Goal: Find specific page/section: Find specific page/section

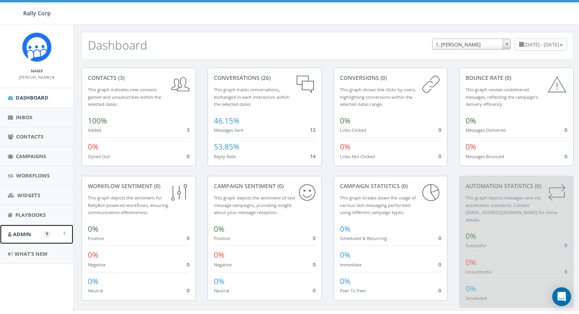
click at [25, 234] on span "Admin" at bounding box center [22, 234] width 18 height 7
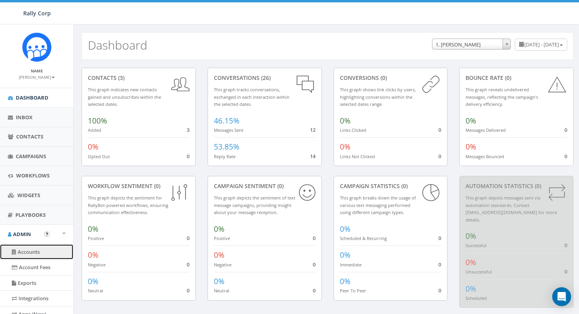
click at [31, 251] on link "Accounts" at bounding box center [36, 252] width 73 height 15
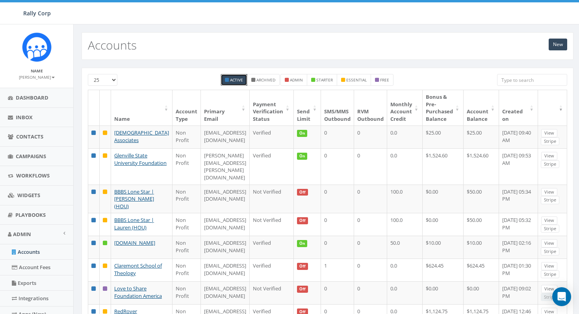
click at [508, 84] on input "search" at bounding box center [532, 80] width 70 height 12
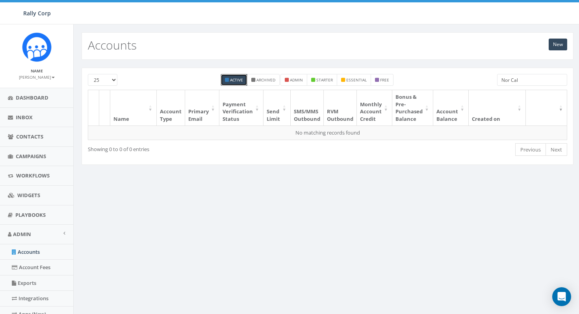
click at [523, 81] on input "Nor Cal" at bounding box center [532, 80] width 70 height 12
paste input "Cal Golf 4 Charity"
type input "NorCal Golf 4 Charity"
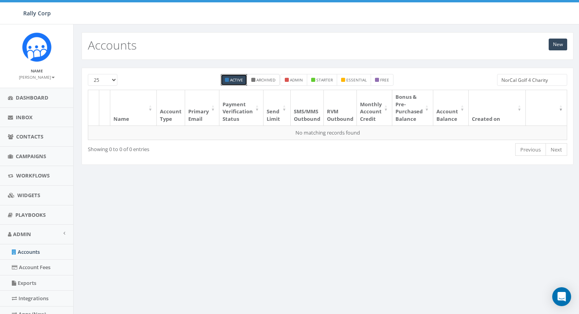
click at [258, 80] on small "Archived" at bounding box center [265, 80] width 19 height 6
checkbox input "true"
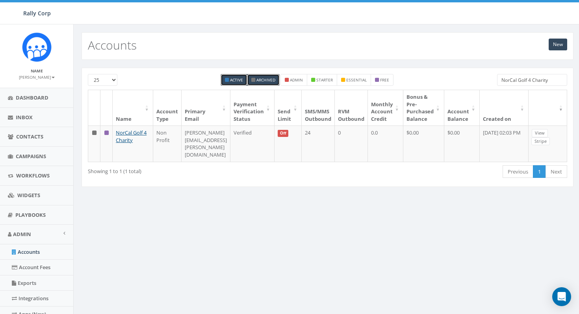
click at [237, 81] on small "Active" at bounding box center [236, 80] width 13 height 6
checkbox input "false"
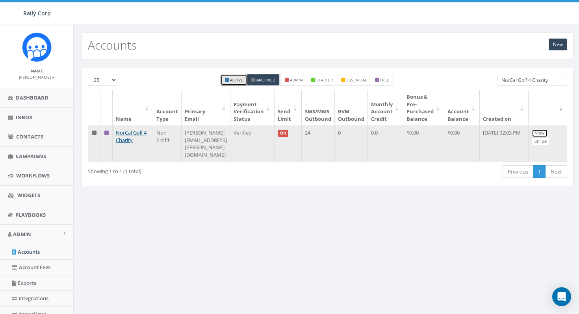
click at [548, 134] on link "View" at bounding box center [540, 133] width 16 height 8
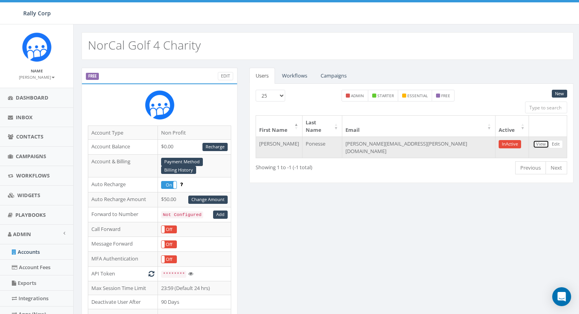
click at [542, 140] on link "View" at bounding box center [541, 144] width 16 height 8
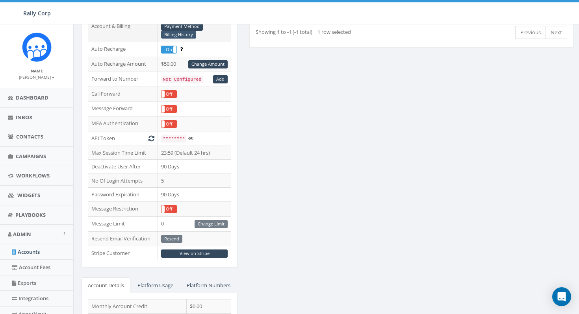
scroll to position [136, 0]
click at [198, 253] on link "View on Stripe" at bounding box center [194, 253] width 67 height 8
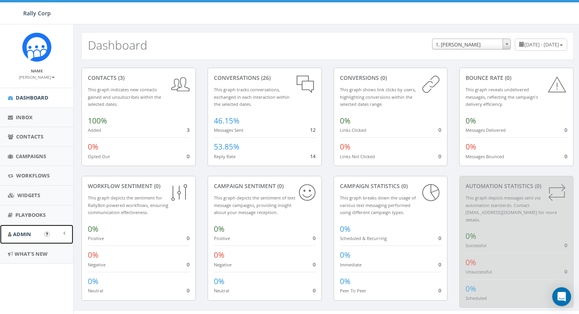
click at [35, 236] on link "Admin" at bounding box center [36, 234] width 73 height 19
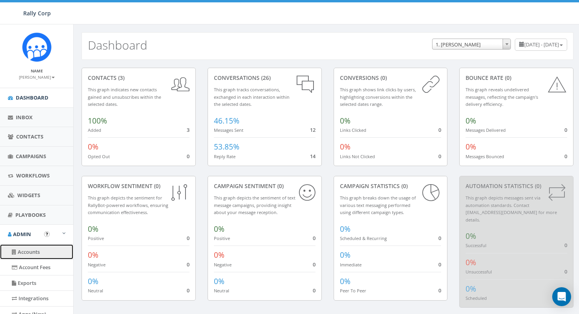
click at [35, 249] on link "Accounts" at bounding box center [36, 252] width 73 height 15
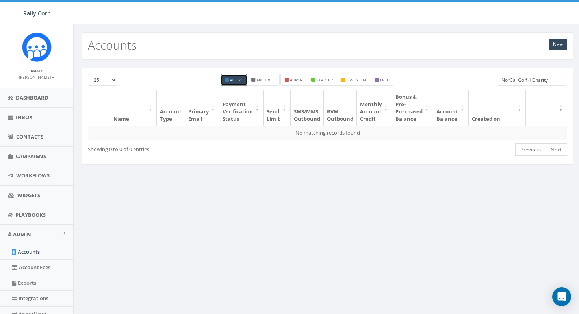
click at [558, 79] on input "NorCal Golf 4 Charity" at bounding box center [532, 80] width 70 height 12
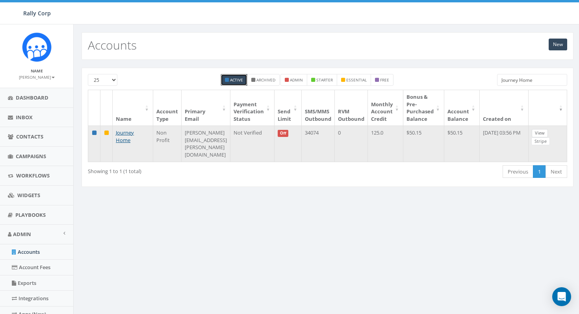
type input "Journey Home"
click at [548, 132] on link "View" at bounding box center [540, 133] width 16 height 8
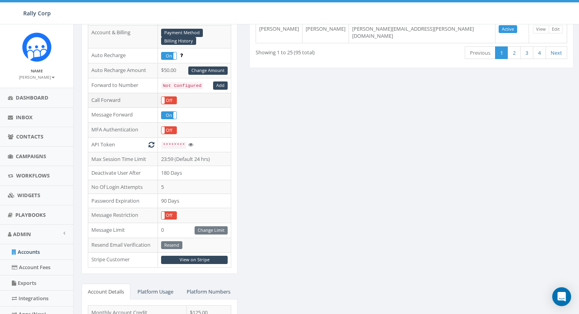
scroll to position [146, 0]
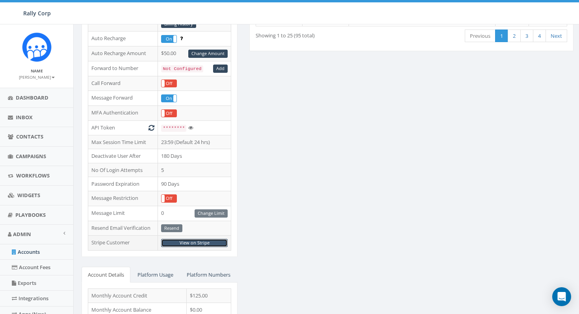
click at [197, 246] on link "View on Stripe" at bounding box center [194, 243] width 67 height 8
